Goal: Check status: Check status

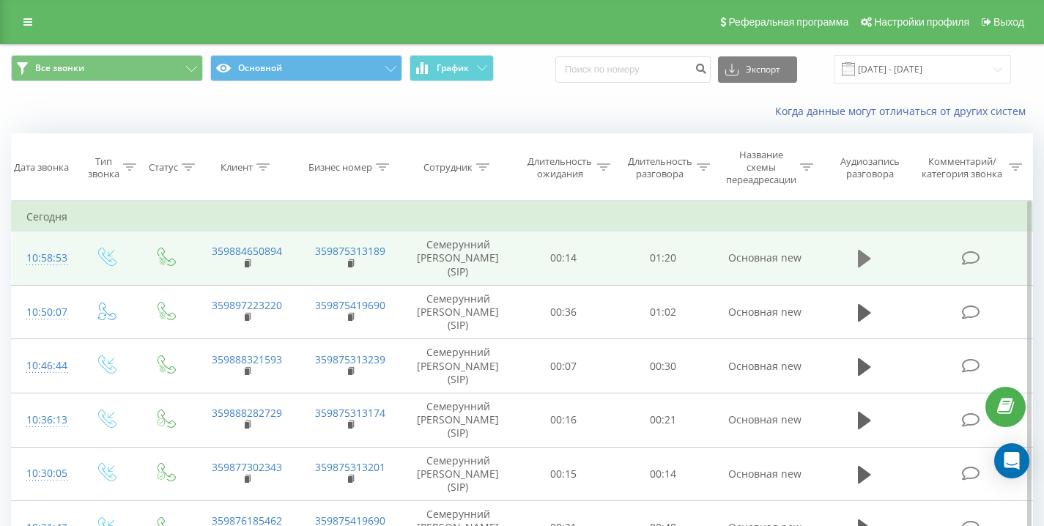
click at [863, 262] on icon at bounding box center [864, 259] width 13 height 18
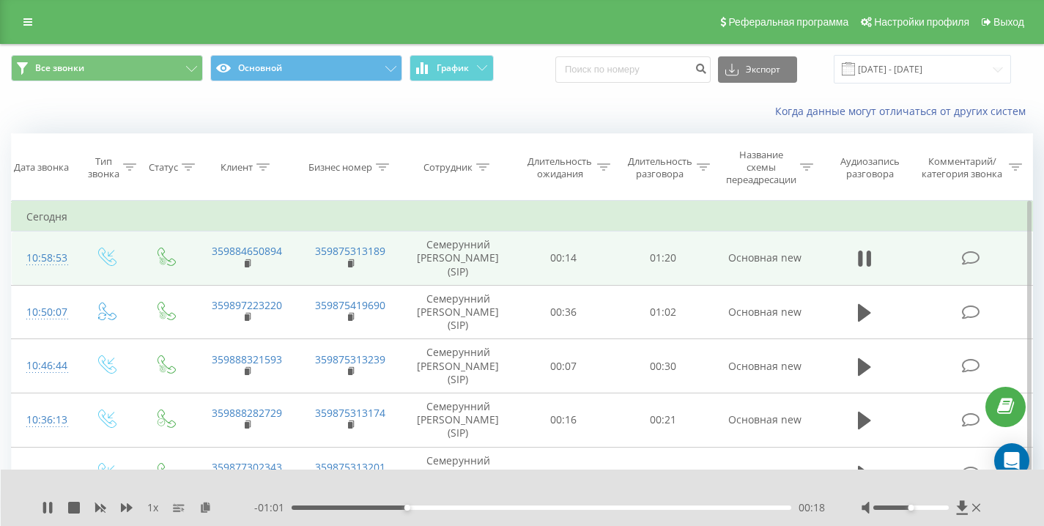
click at [542, 512] on div "- 01:01 00:18 00:18" at bounding box center [539, 508] width 571 height 15
click at [453, 509] on div "00:19" at bounding box center [542, 508] width 500 height 4
click at [517, 509] on div "00:26" at bounding box center [542, 508] width 500 height 4
click at [558, 506] on div "00:42" at bounding box center [542, 508] width 500 height 4
click at [590, 507] on div "00:48" at bounding box center [542, 508] width 500 height 4
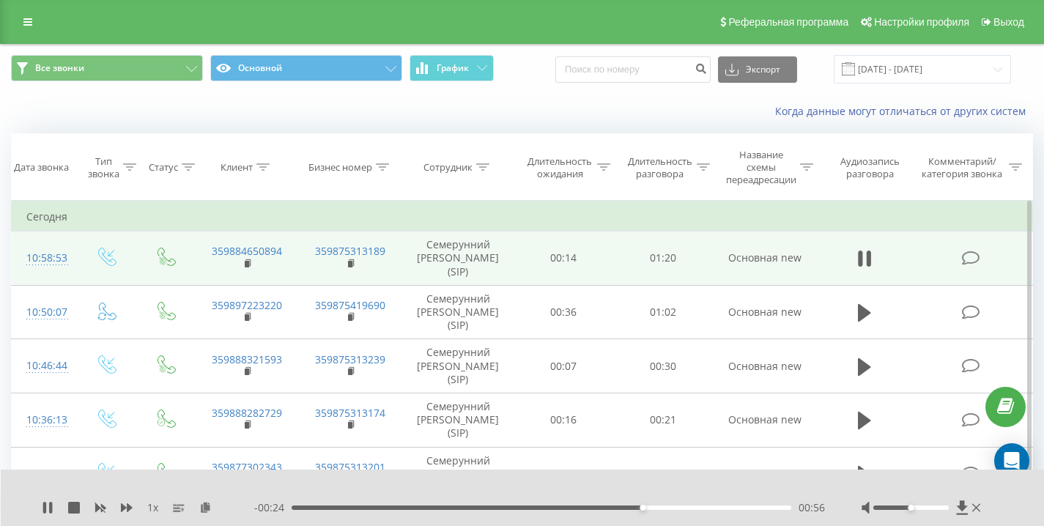
click at [352, 506] on div "00:56" at bounding box center [542, 508] width 500 height 4
click at [333, 506] on div "00:11" at bounding box center [542, 508] width 500 height 4
click at [309, 509] on div "00:07" at bounding box center [542, 508] width 500 height 4
click at [858, 264] on icon at bounding box center [864, 258] width 13 height 21
